Goal: Transaction & Acquisition: Purchase product/service

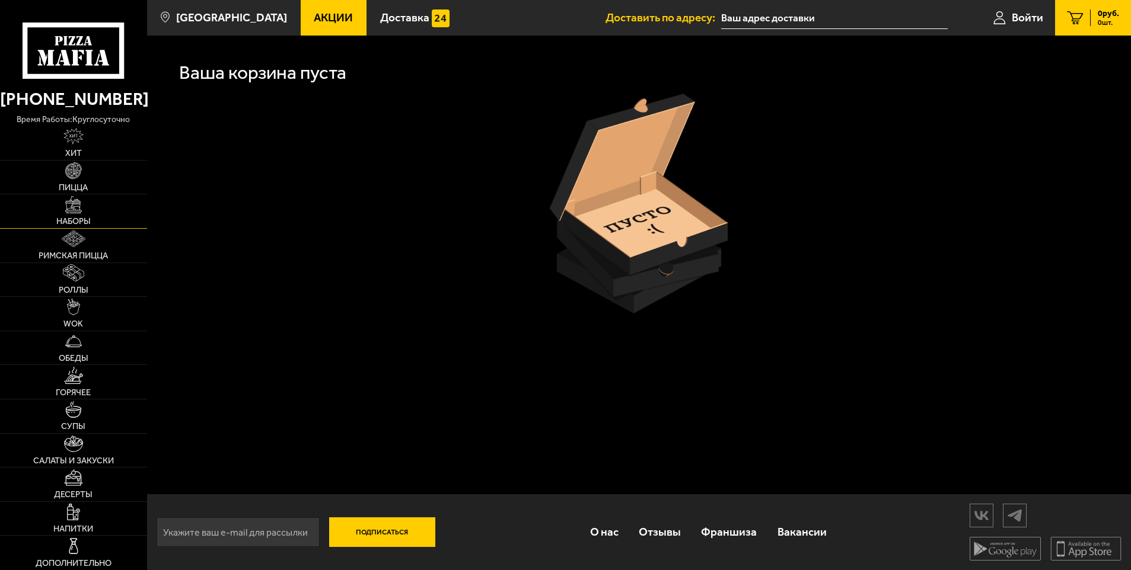
scroll to position [1, 0]
click at [69, 271] on img at bounding box center [74, 272] width 22 height 17
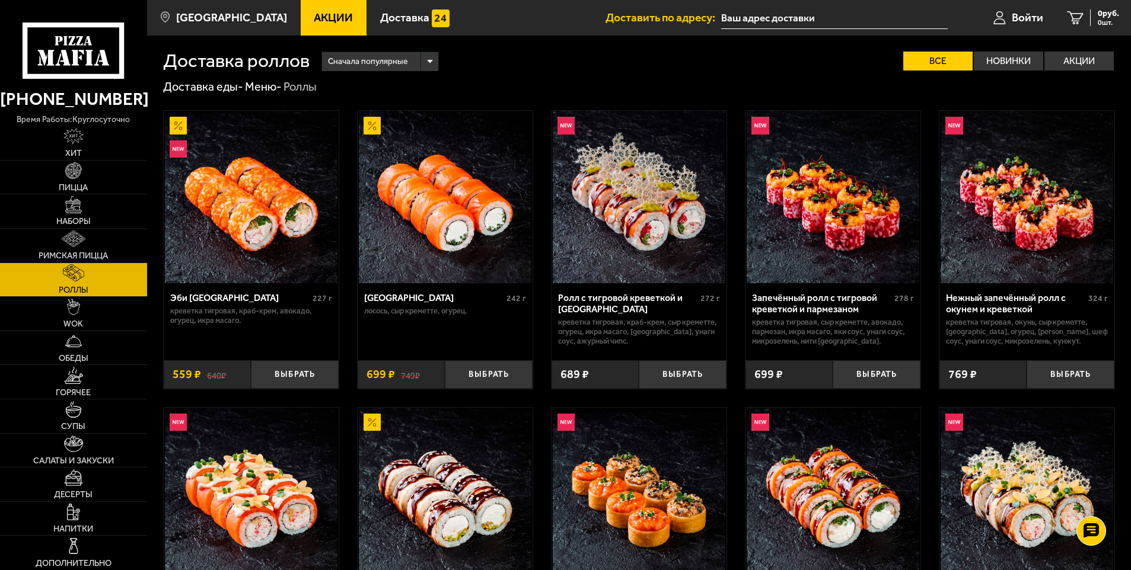
click at [627, 241] on img at bounding box center [639, 197] width 173 height 173
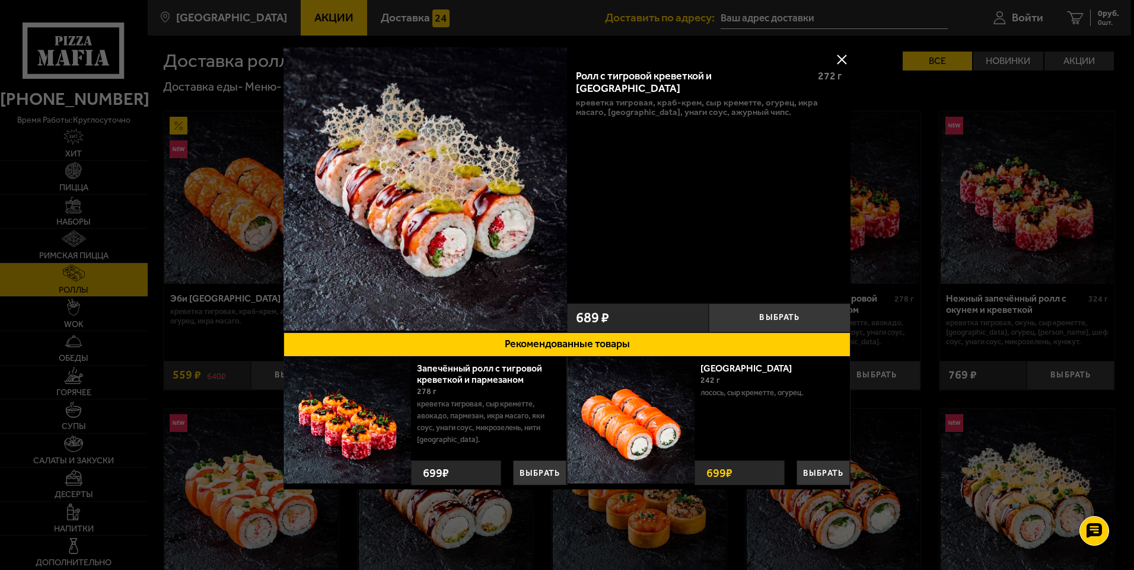
drag, startPoint x: 840, startPoint y: 54, endPoint x: 809, endPoint y: 75, distance: 38.0
click at [840, 55] on button at bounding box center [842, 59] width 18 height 18
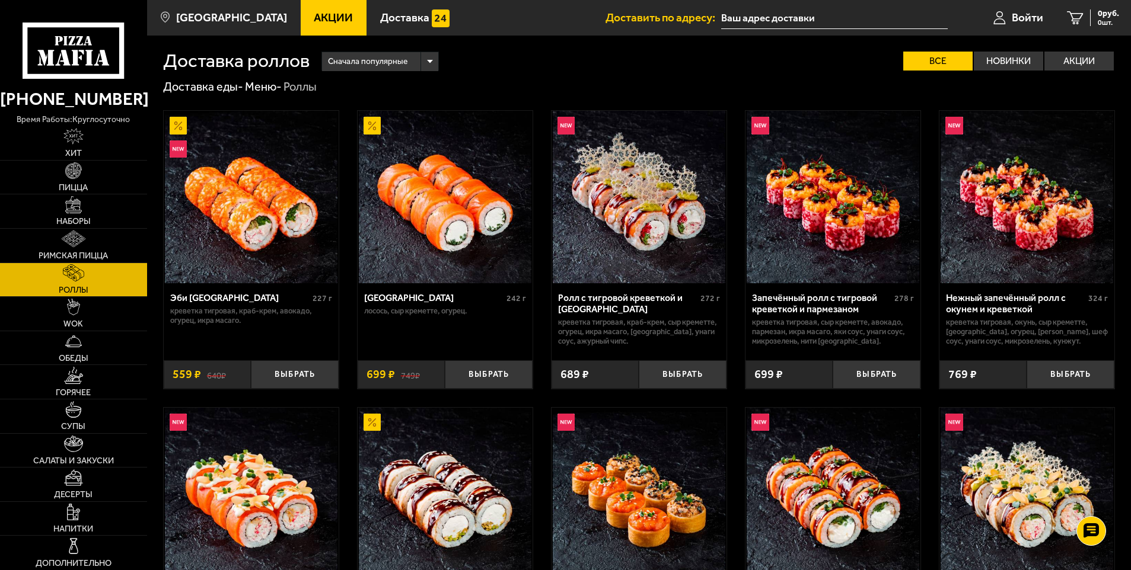
click at [831, 221] on img at bounding box center [833, 197] width 173 height 173
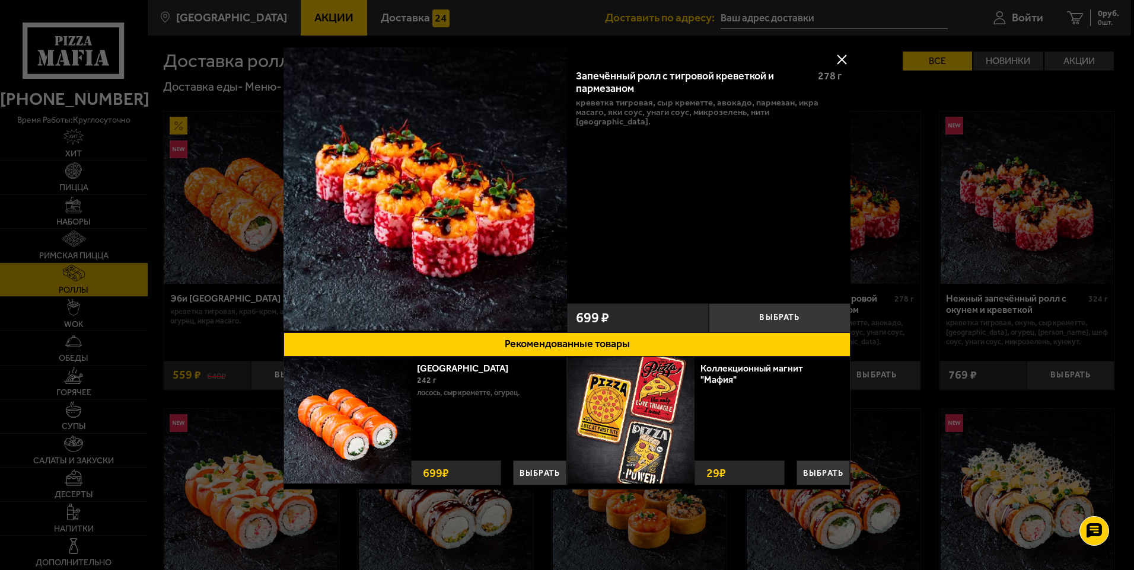
click at [841, 56] on button at bounding box center [842, 59] width 18 height 18
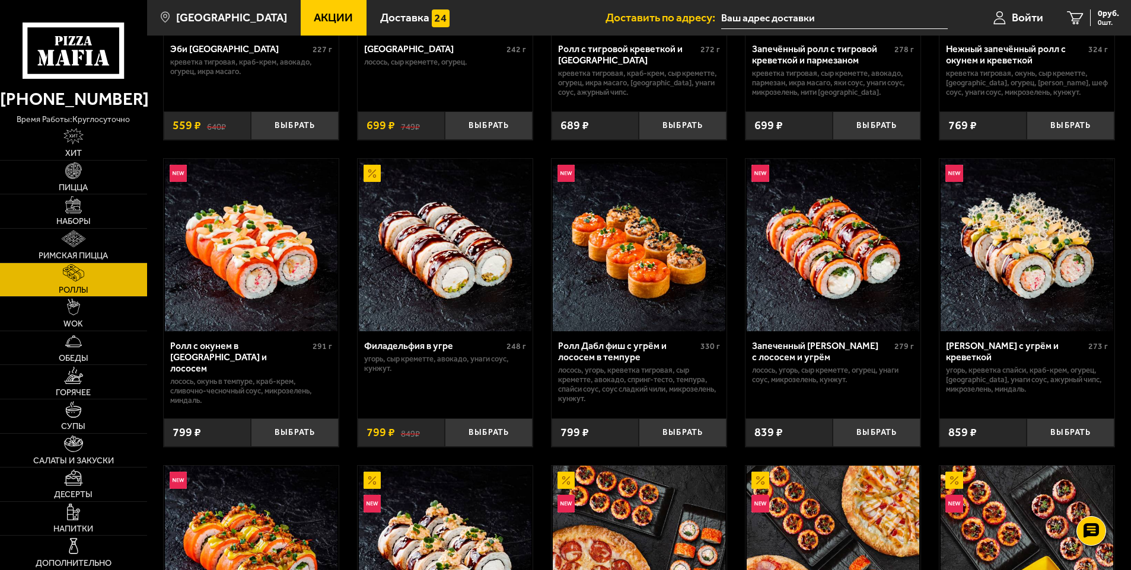
scroll to position [237, 0]
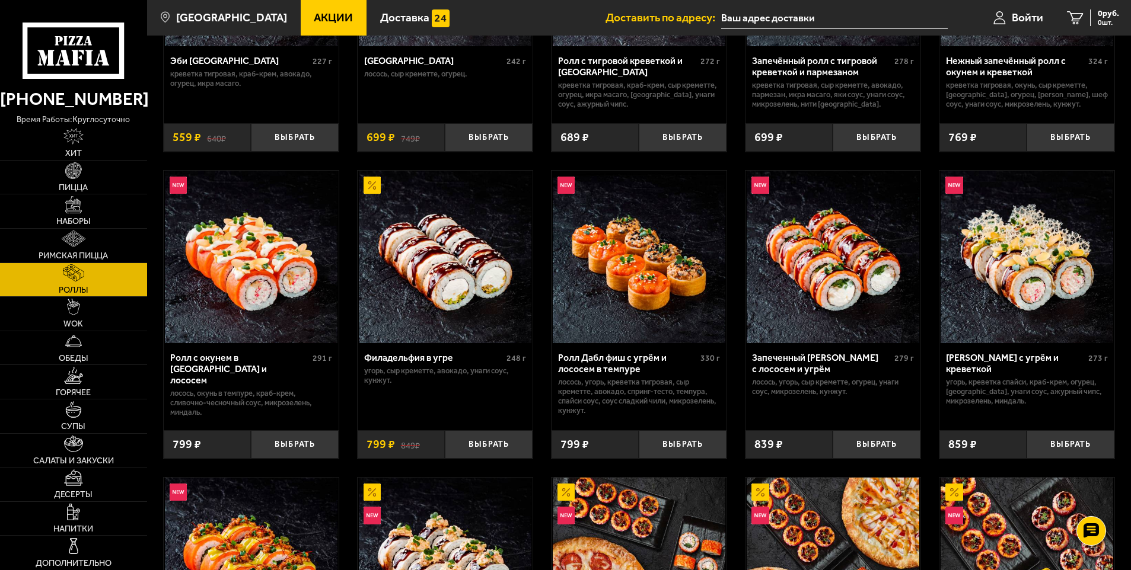
click at [814, 301] on img at bounding box center [833, 257] width 173 height 173
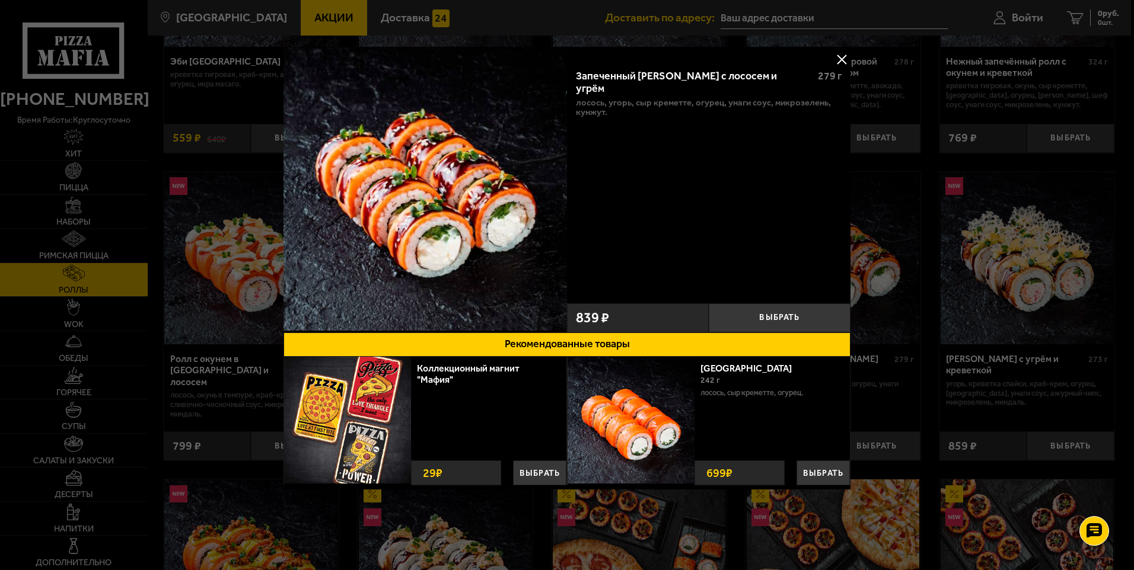
click at [843, 56] on button at bounding box center [842, 59] width 18 height 18
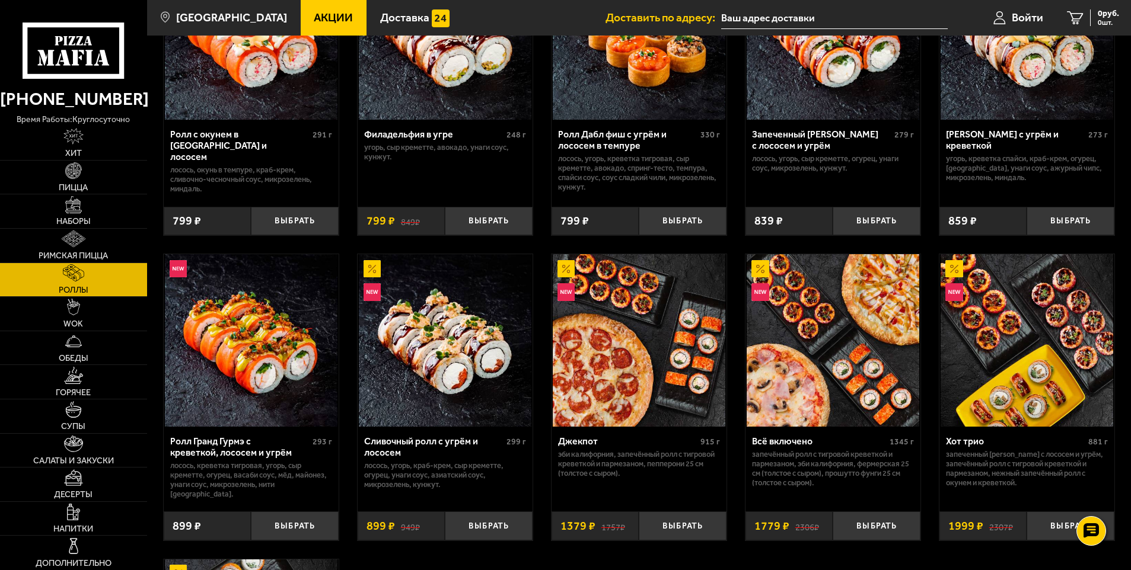
scroll to position [474, 0]
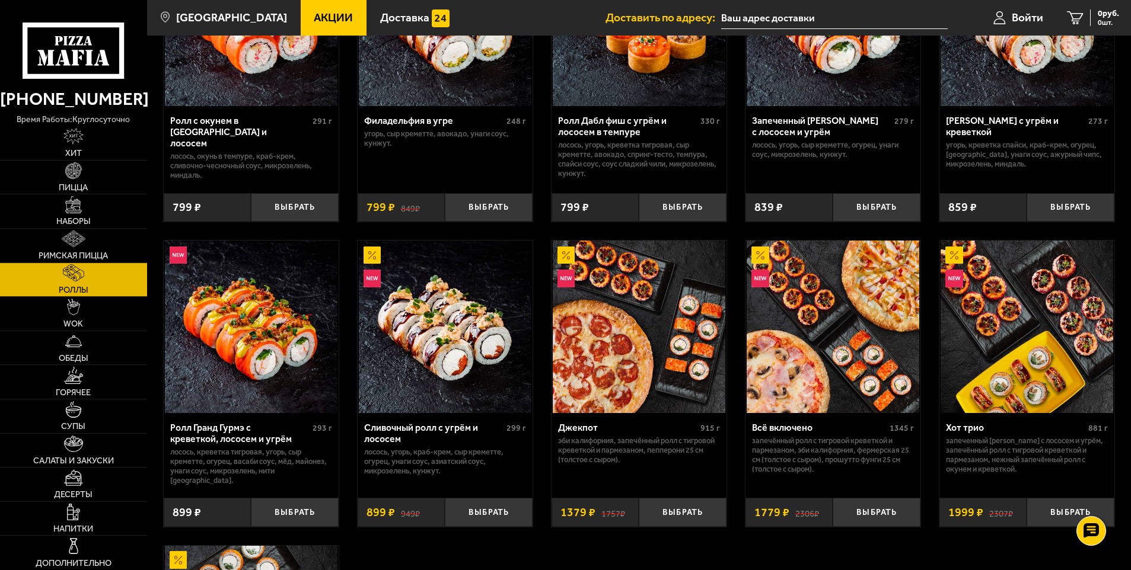
click at [77, 279] on img at bounding box center [74, 272] width 22 height 17
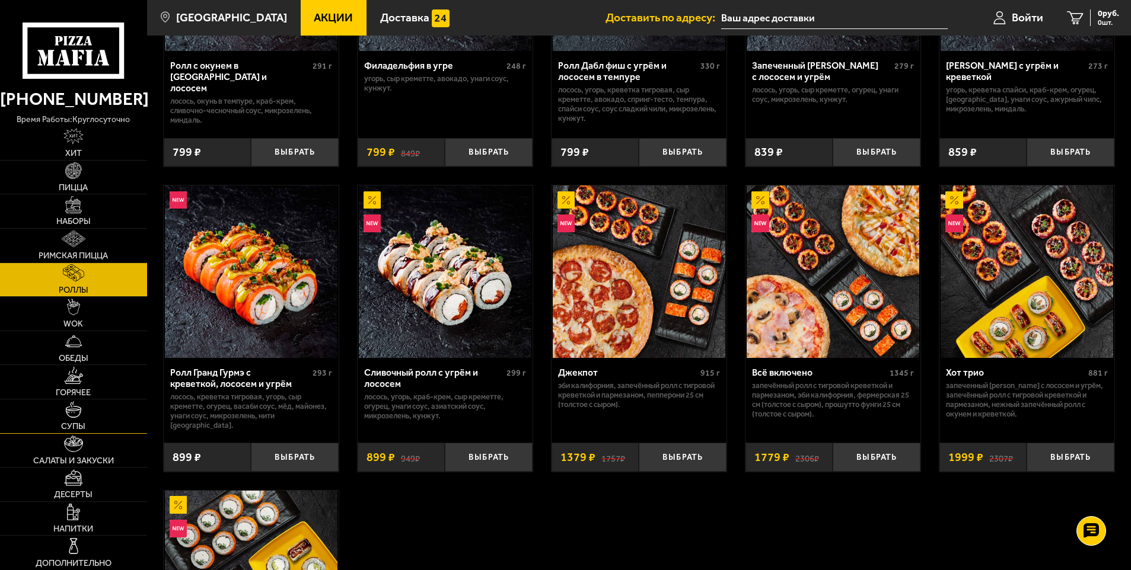
scroll to position [534, 0]
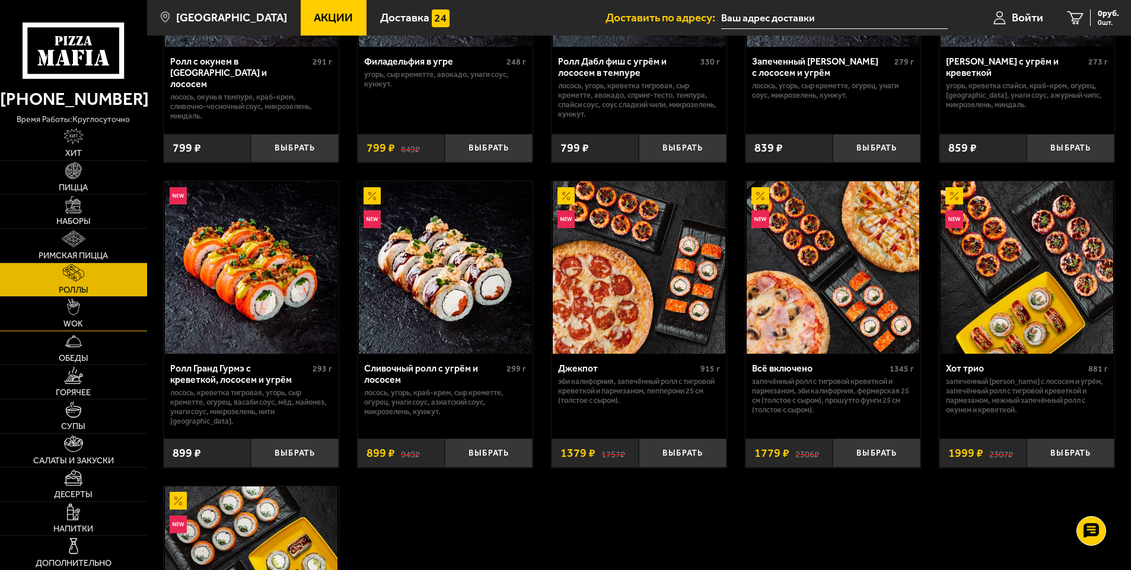
click at [77, 308] on img at bounding box center [73, 307] width 13 height 17
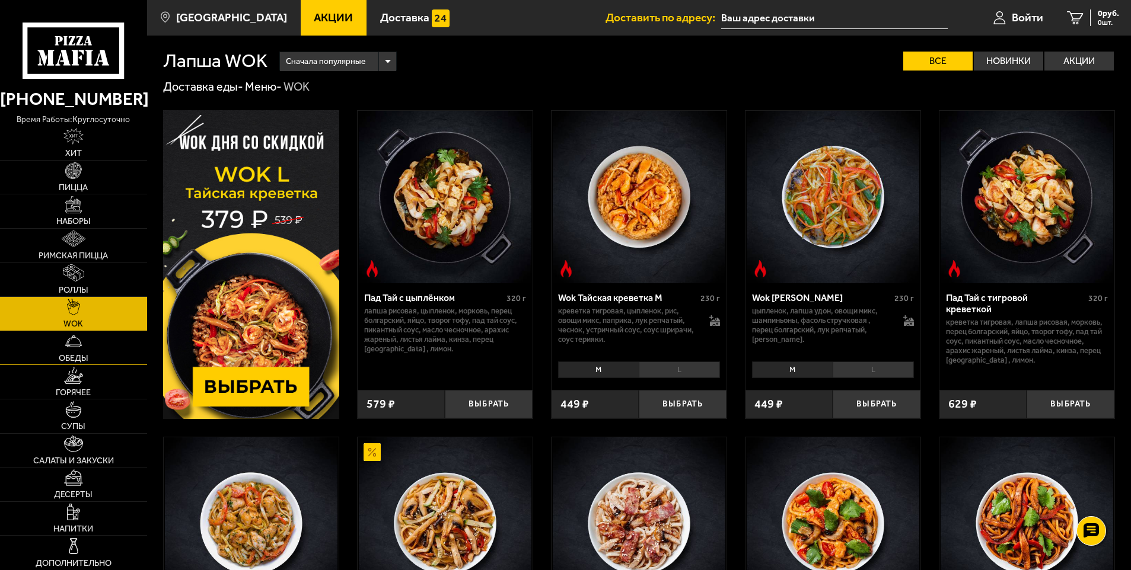
click at [87, 338] on link "Обеды" at bounding box center [73, 348] width 147 height 34
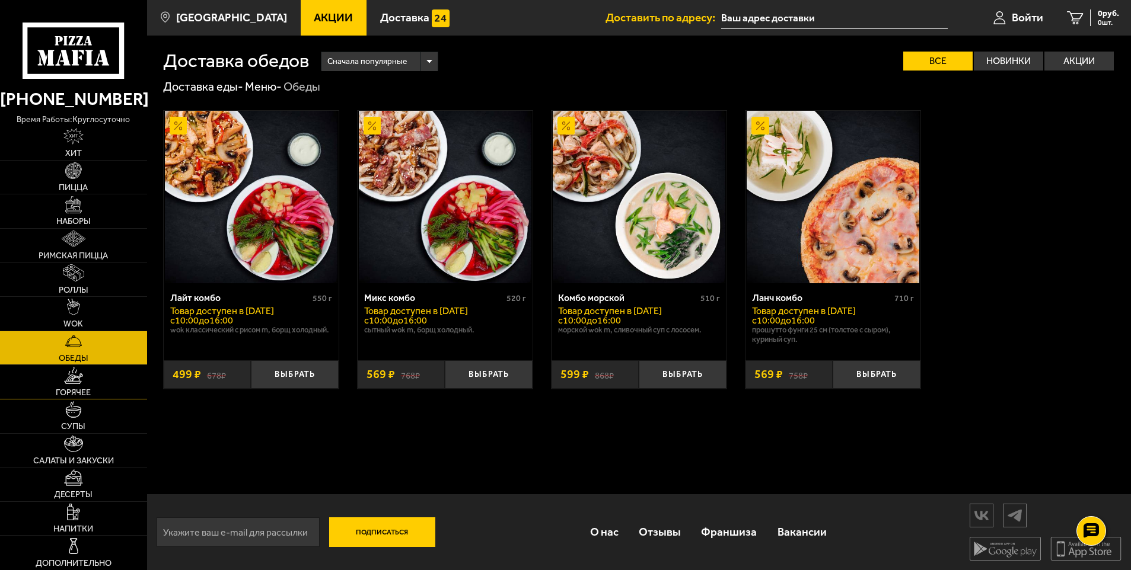
click at [91, 375] on link "Горячее" at bounding box center [73, 382] width 147 height 34
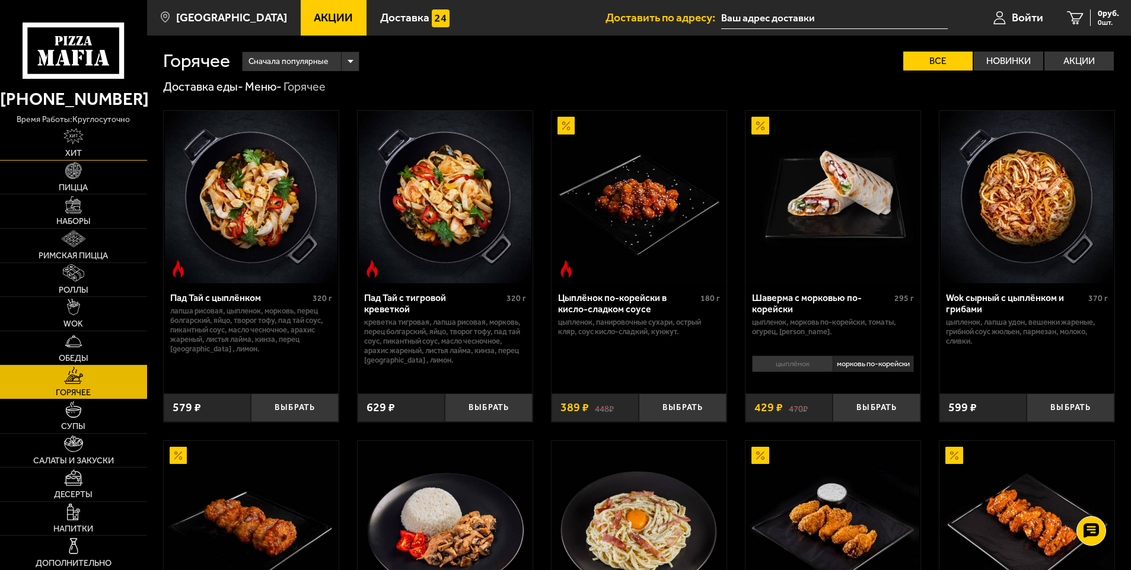
click at [81, 133] on img at bounding box center [73, 136] width 20 height 17
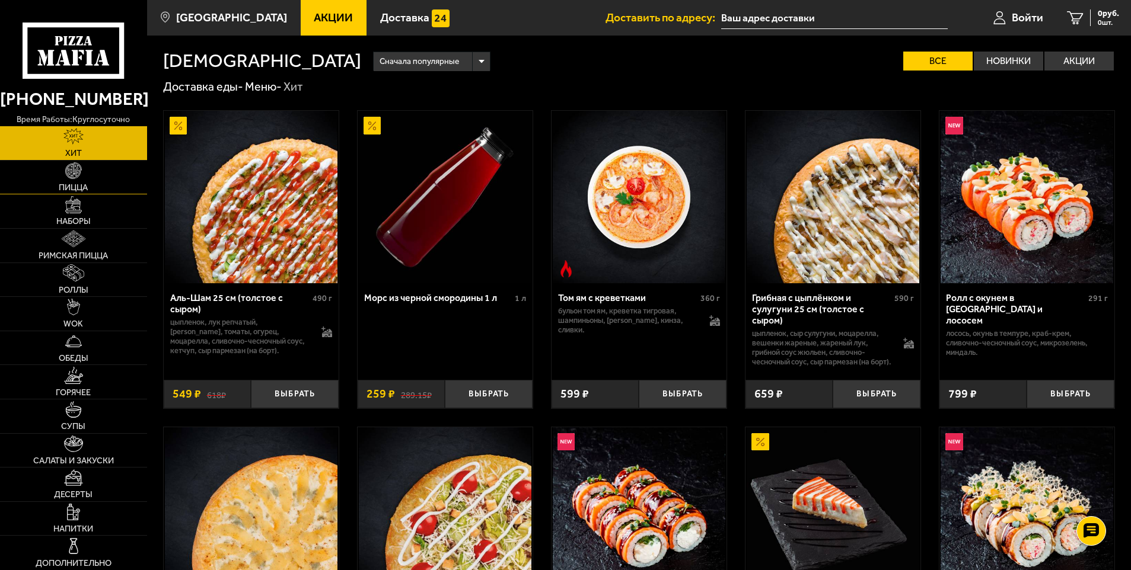
click at [68, 171] on img at bounding box center [73, 170] width 17 height 17
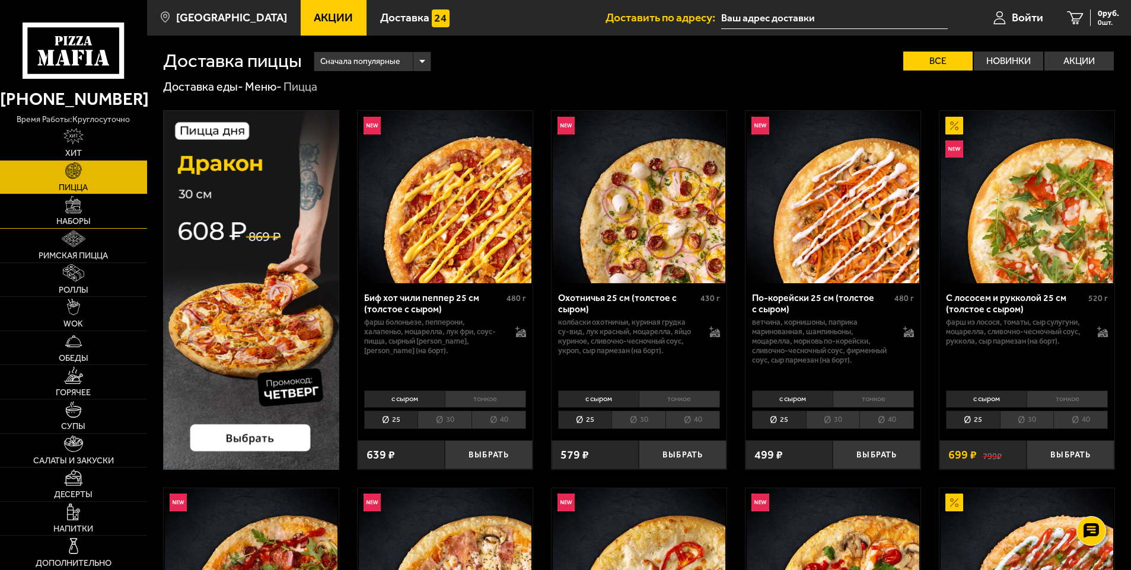
click at [78, 216] on link "Наборы" at bounding box center [73, 212] width 147 height 34
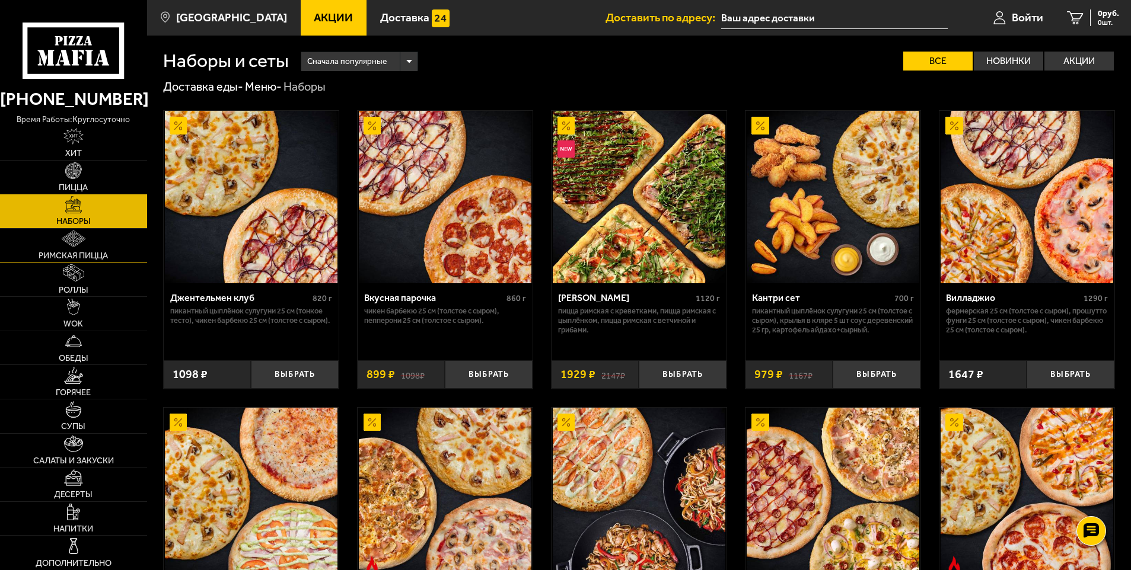
click at [80, 246] on img at bounding box center [74, 239] width 24 height 17
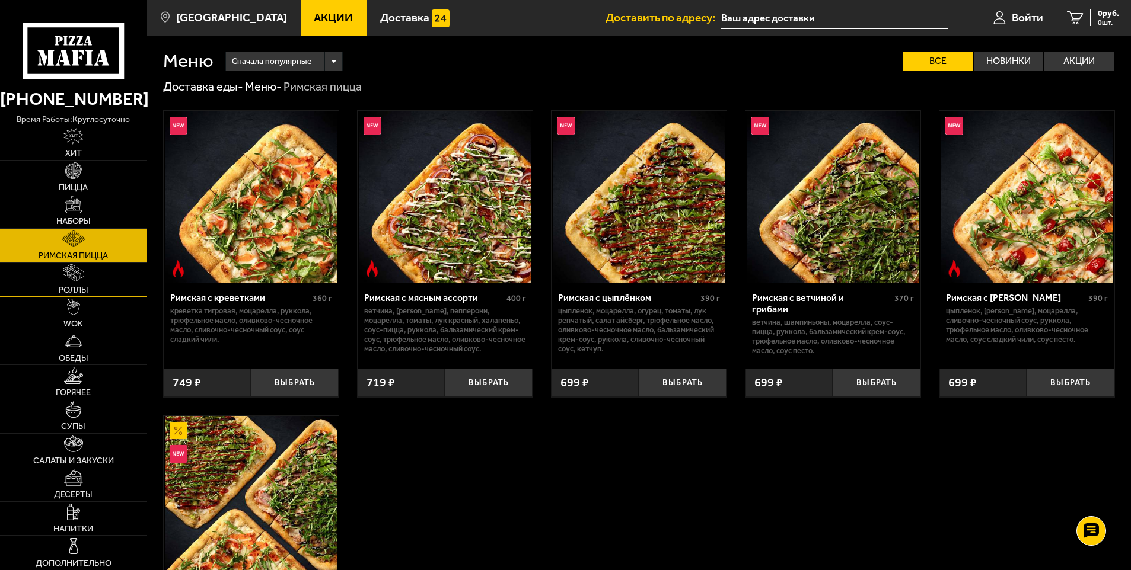
click at [84, 279] on img at bounding box center [74, 272] width 22 height 17
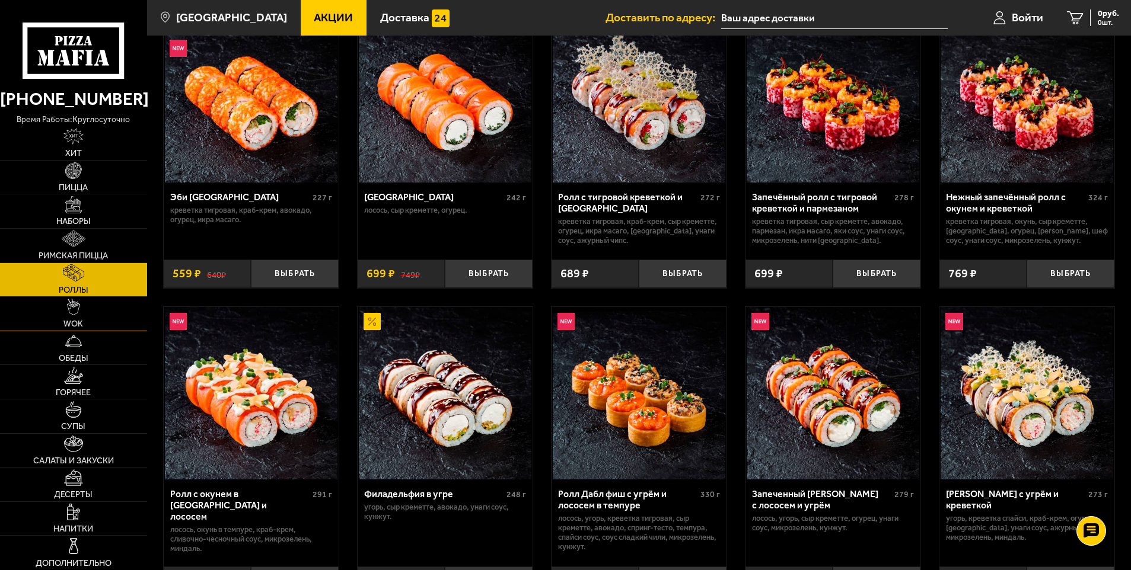
scroll to position [119, 0]
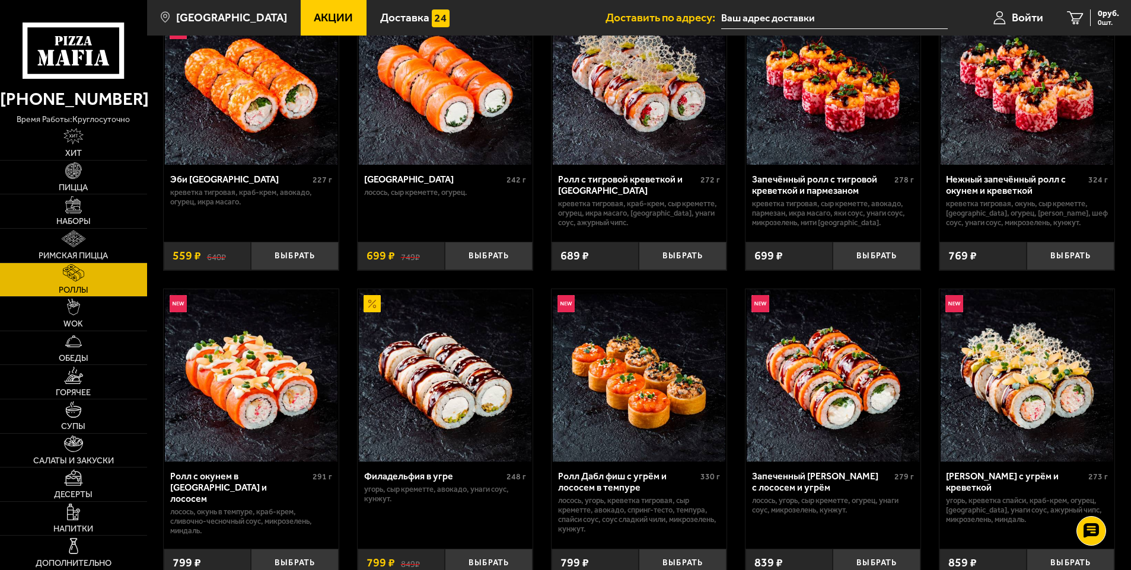
click at [1002, 122] on img at bounding box center [1027, 78] width 173 height 173
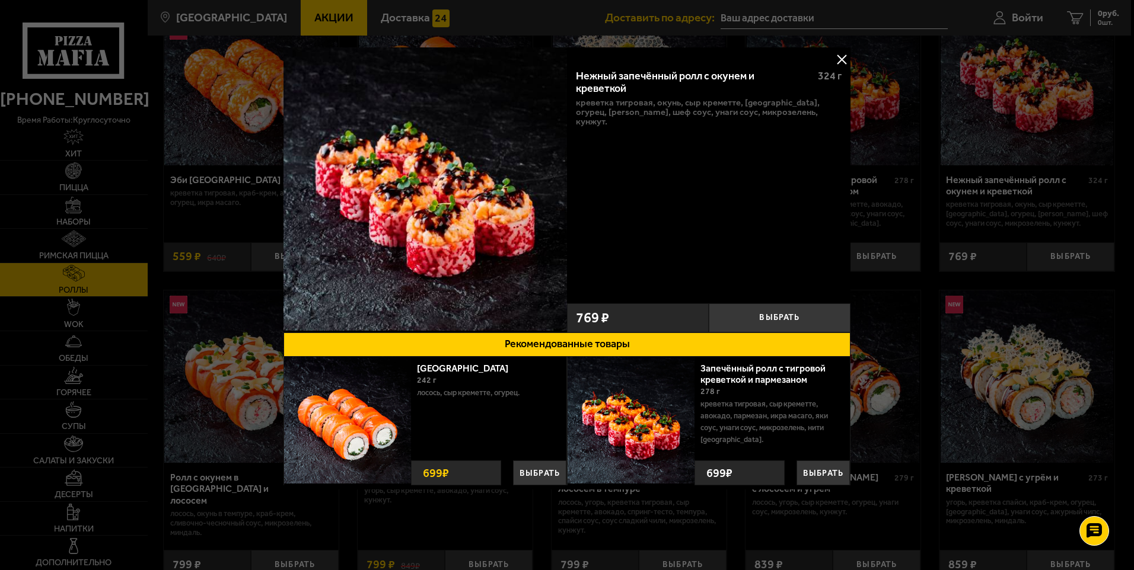
click at [843, 56] on button at bounding box center [842, 59] width 18 height 18
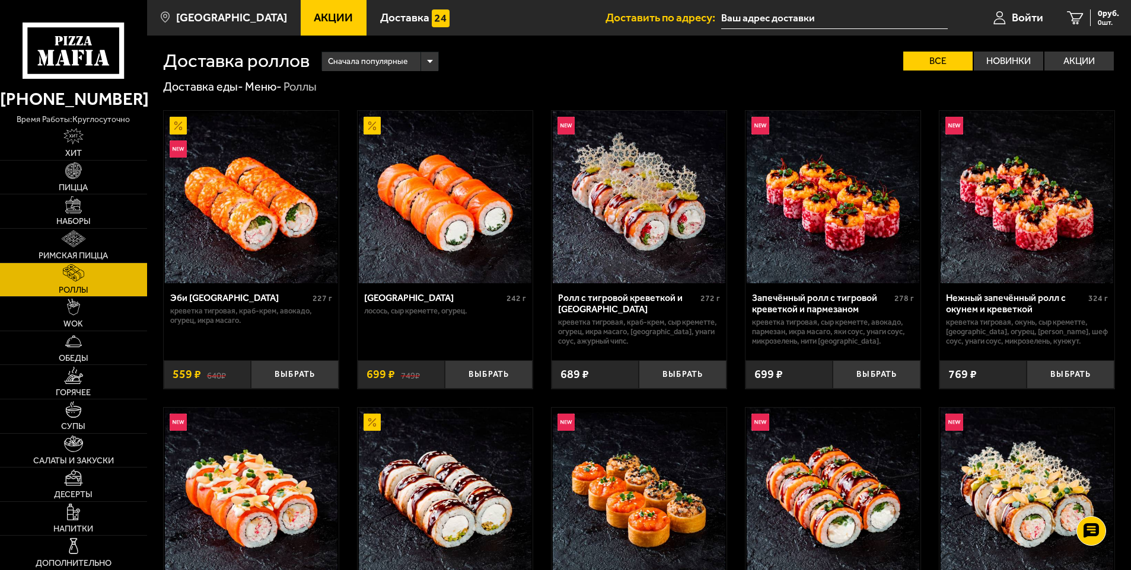
click at [226, 204] on img at bounding box center [251, 197] width 173 height 173
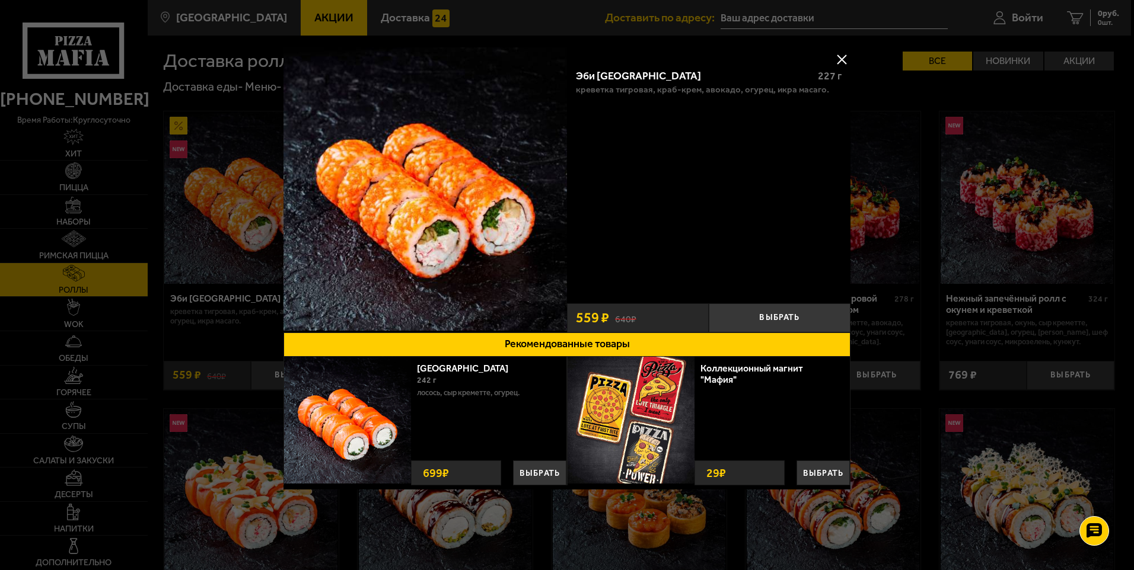
click at [71, 266] on div at bounding box center [567, 285] width 1134 height 570
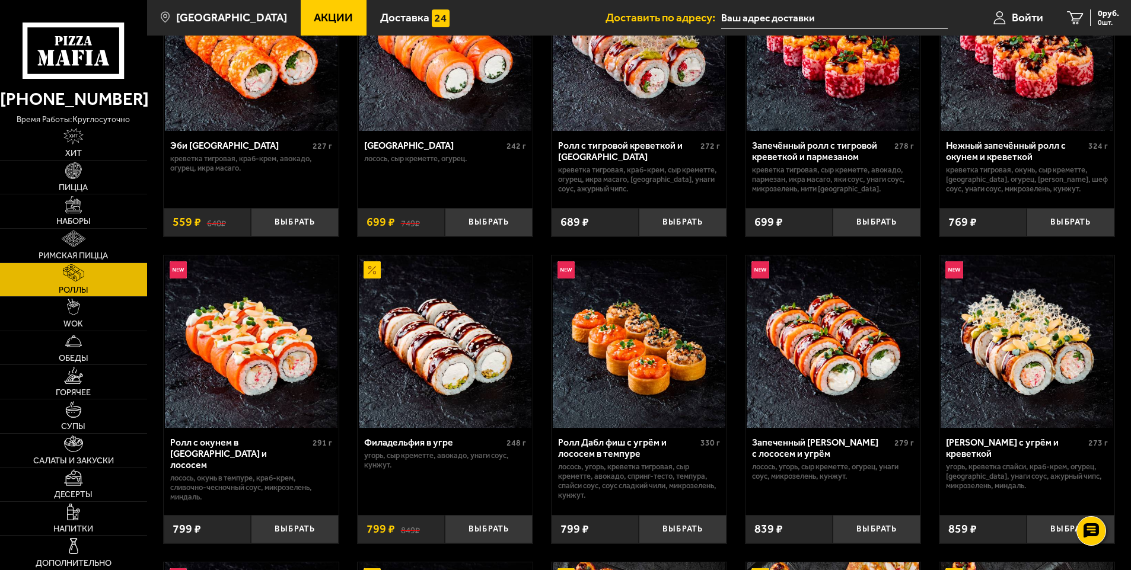
scroll to position [178, 0]
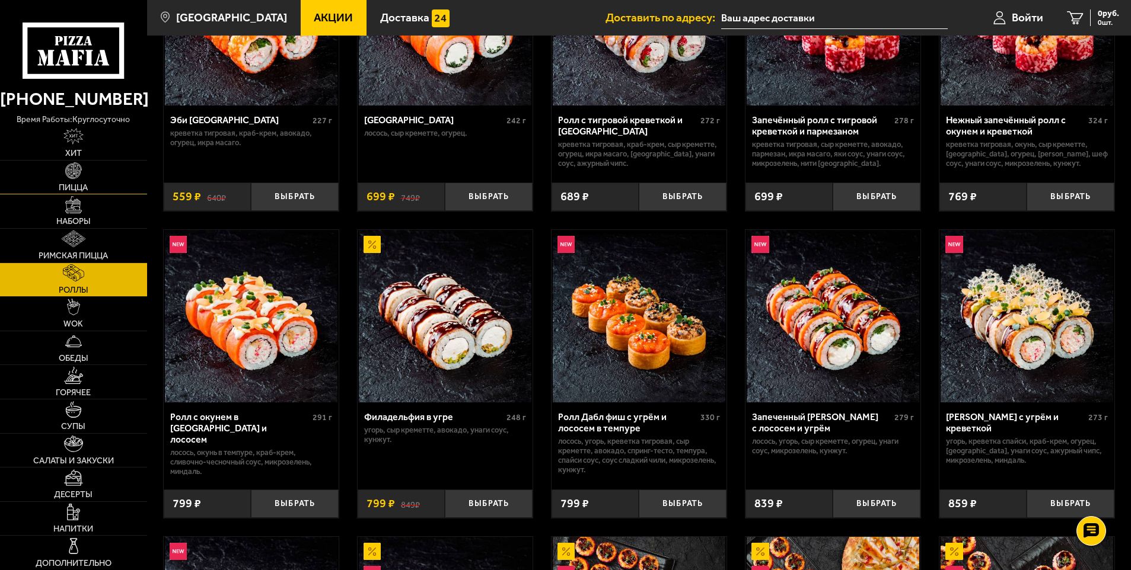
click at [66, 178] on img at bounding box center [73, 170] width 17 height 17
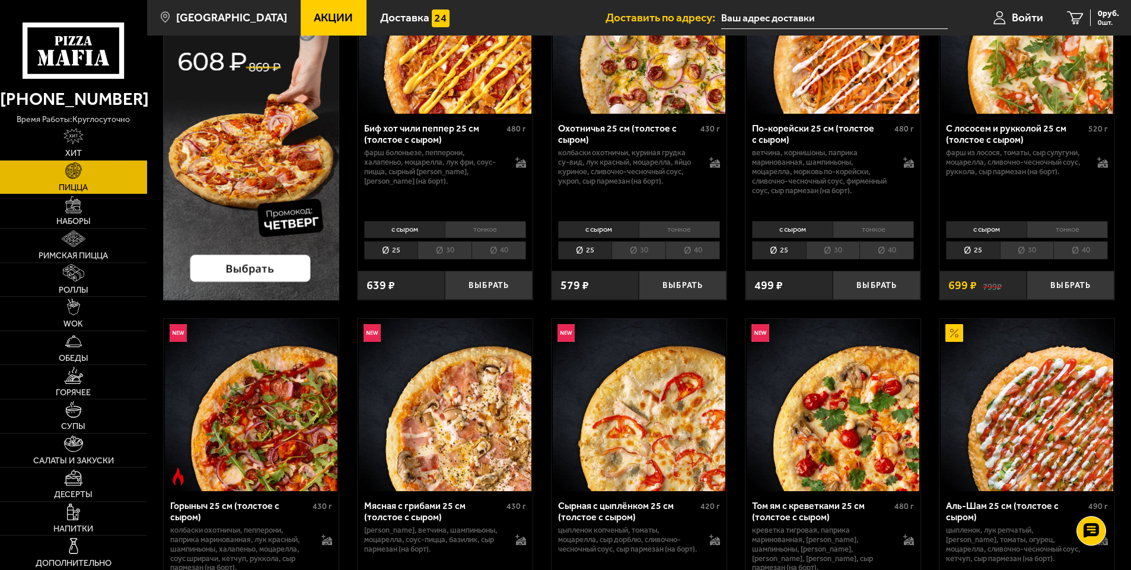
scroll to position [178, 0]
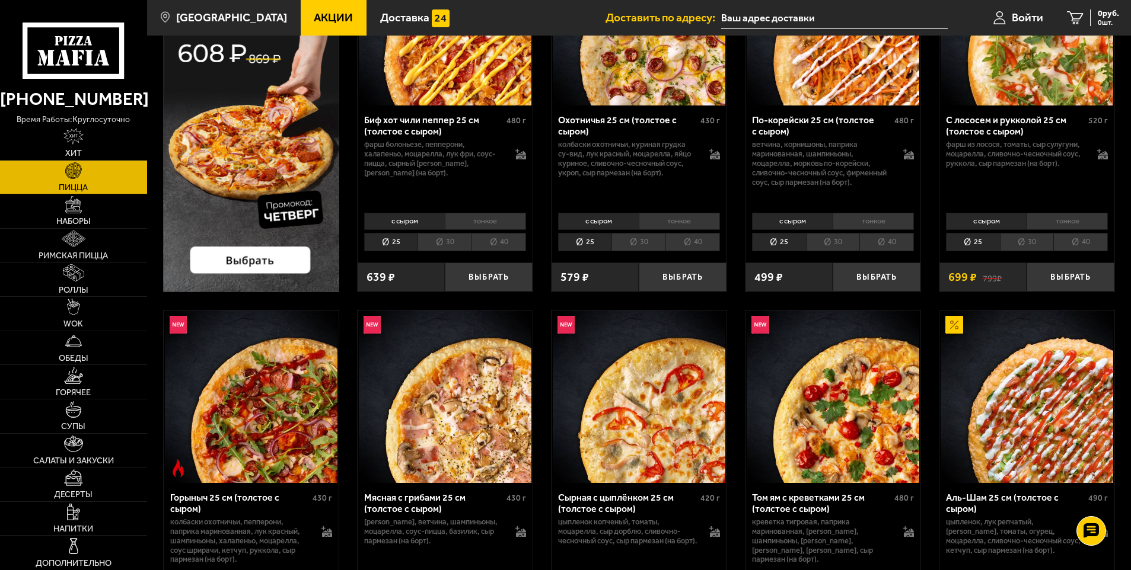
click at [260, 431] on img at bounding box center [251, 397] width 173 height 173
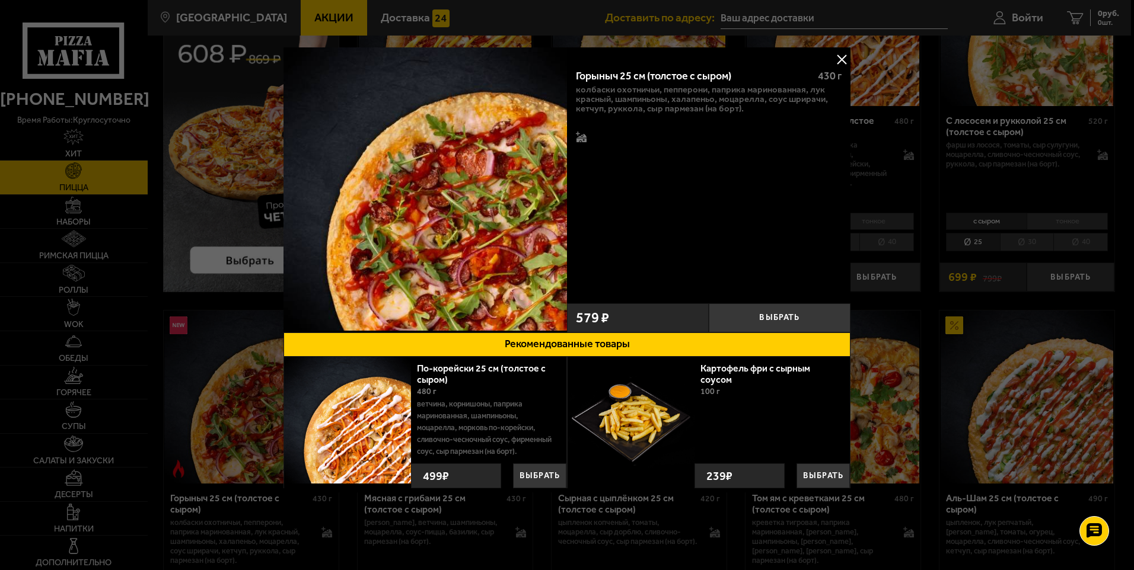
click at [836, 58] on button at bounding box center [842, 59] width 18 height 18
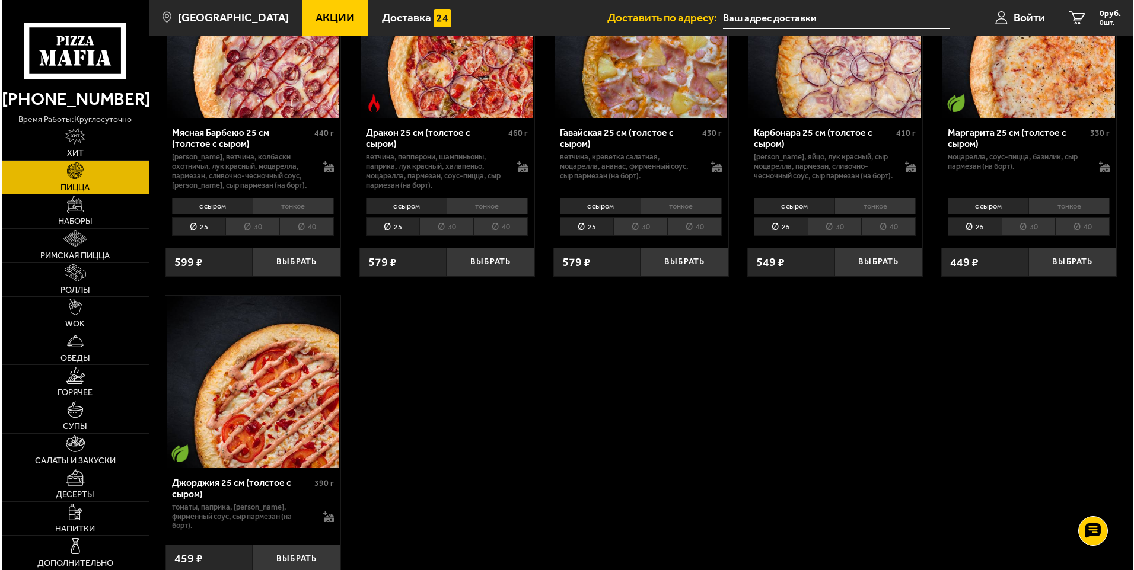
scroll to position [2372, 0]
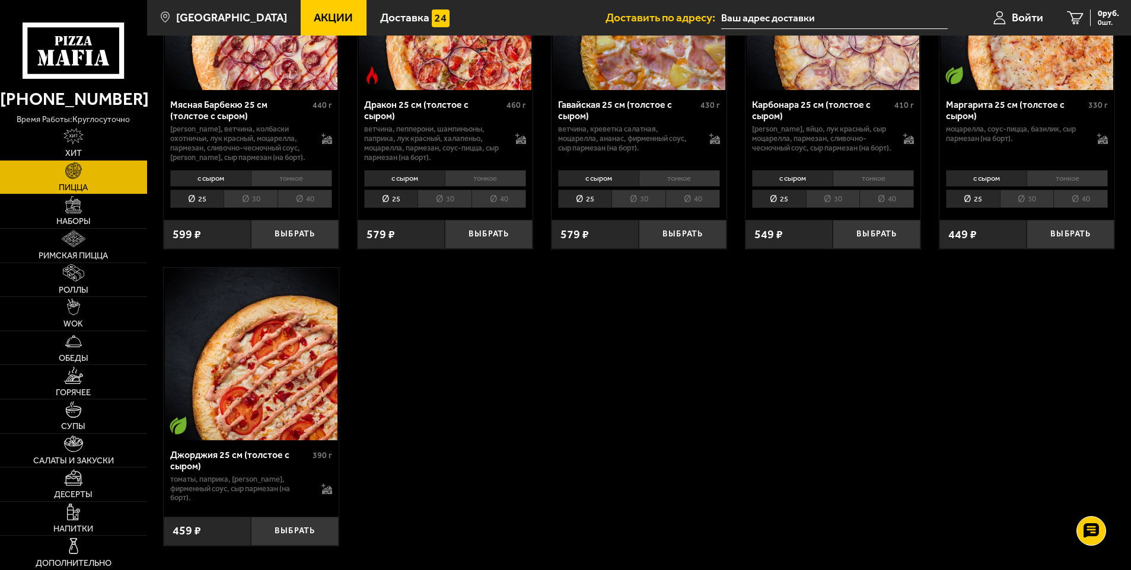
click at [275, 374] on img at bounding box center [251, 354] width 173 height 173
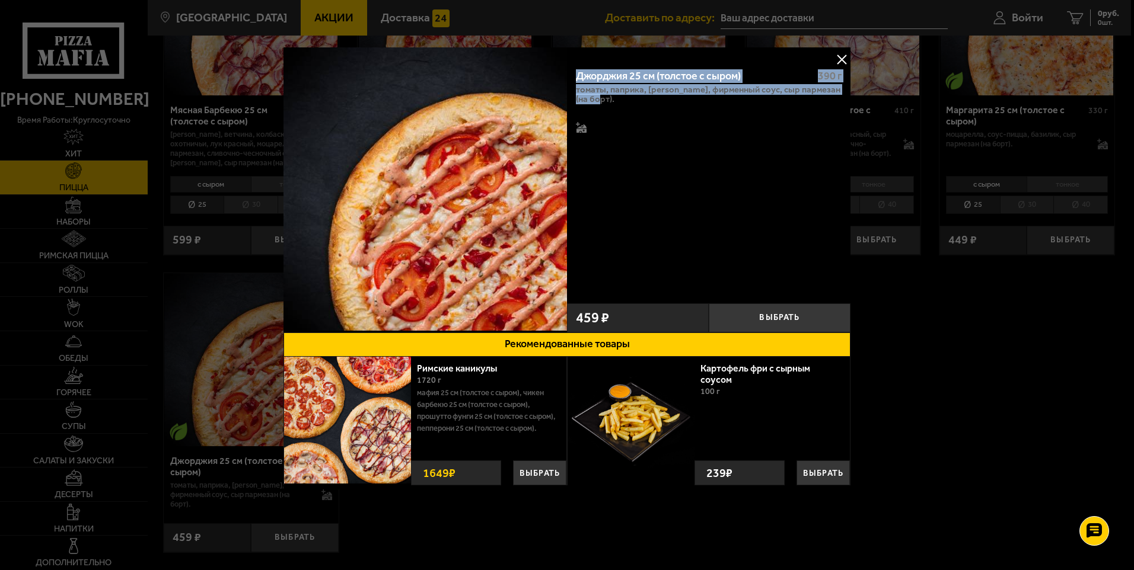
drag, startPoint x: 569, startPoint y: 66, endPoint x: 787, endPoint y: 124, distance: 225.1
click at [787, 124] on div "Джорджия 25 см (толстое с сыром) 390 г томаты, паприка, [PERSON_NAME], фирменны…" at bounding box center [708, 178] width 283 height 238
copy div "Джорджия 25 см (толстое с сыром) 390 г томаты, паприка, [PERSON_NAME], фирменны…"
